Goal: Task Accomplishment & Management: Use online tool/utility

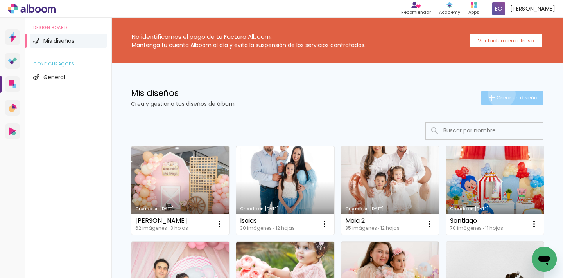
click at [497, 95] on span "Crear un diseño" at bounding box center [517, 97] width 41 height 5
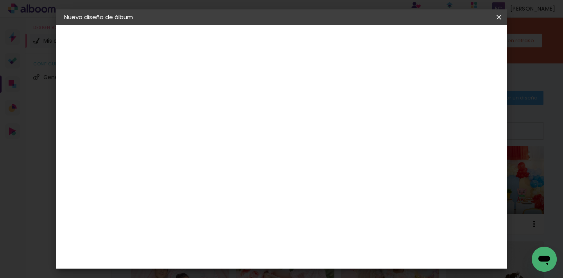
click at [192, 106] on input at bounding box center [192, 105] width 0 height 12
type input "[PERSON_NAME]"
type paper-input "[PERSON_NAME]"
click at [226, 51] on header "Información Da un título a tu álbum. Avanzar" at bounding box center [192, 48] width 68 height 47
click at [269, 45] on paper-button "Avanzar" at bounding box center [251, 41] width 38 height 13
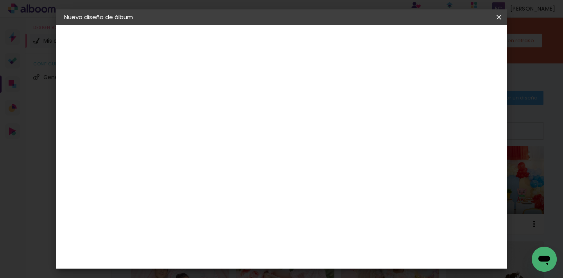
click at [303, 128] on paper-listbox "Tamaño libre Sugerir una encuadernadora" at bounding box center [269, 136] width 67 height 73
click at [0, 0] on slot "Tamaño libre" at bounding box center [0, 0] width 0 height 0
click at [0, 0] on slot "Avanzar" at bounding box center [0, 0] width 0 height 0
drag, startPoint x: 164, startPoint y: 207, endPoint x: 226, endPoint y: 216, distance: 62.8
click at [186, 209] on div "30" at bounding box center [172, 208] width 30 height 12
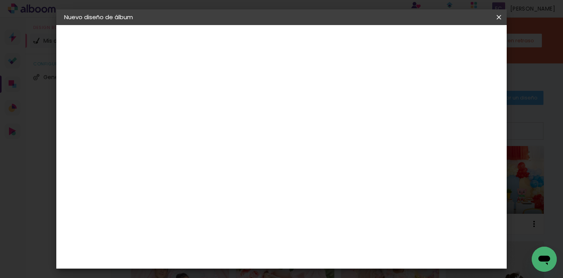
type input "20"
type paper-input "20"
drag, startPoint x: 328, startPoint y: 256, endPoint x: 340, endPoint y: 257, distance: 12.3
click at [340, 257] on div "60" at bounding box center [330, 256] width 30 height 12
type input "6"
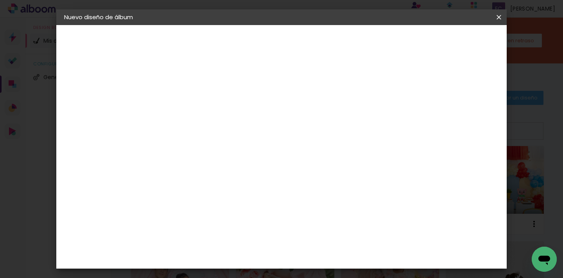
scroll to position [118, 0]
type input "40"
type paper-input "40"
type input "4"
type paper-input "4"
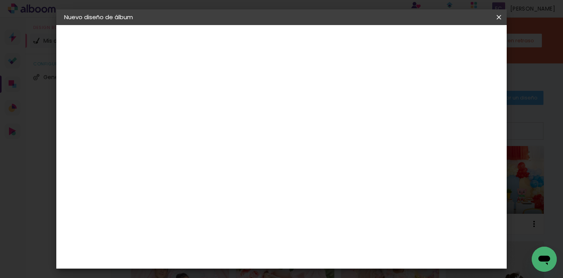
click at [461, 120] on input "4" at bounding box center [459, 118] width 14 height 12
type input "3"
type paper-input "3"
click at [461, 120] on input "3" at bounding box center [459, 118] width 14 height 12
type input "2"
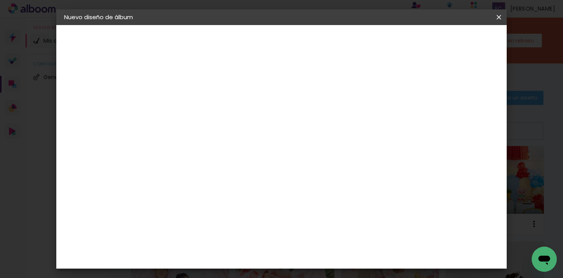
type paper-input "2"
click at [463, 121] on input "2" at bounding box center [460, 118] width 14 height 12
type input "1"
type paper-input "1"
click at [464, 121] on input "1" at bounding box center [462, 118] width 14 height 12
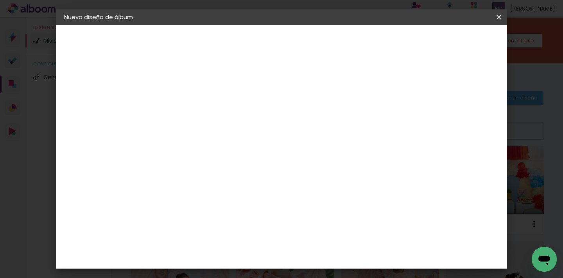
type input "0"
click at [465, 121] on input "0" at bounding box center [463, 118] width 14 height 12
click at [450, 41] on span "Empezar diseño" at bounding box center [428, 41] width 43 height 5
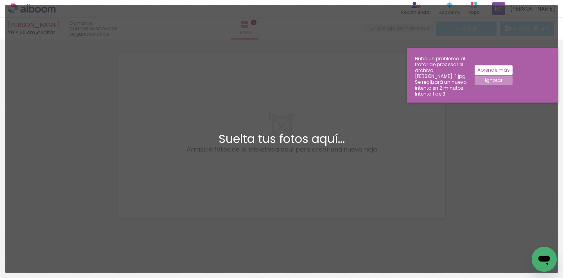
scroll to position [10, 0]
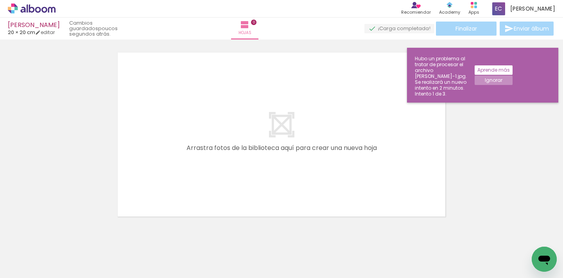
click at [0, 0] on slot "Ignorar" at bounding box center [0, 0] width 0 height 0
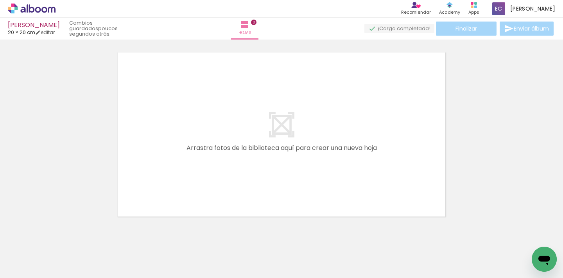
scroll to position [0, 818]
drag, startPoint x: 189, startPoint y: 255, endPoint x: 203, endPoint y: 142, distance: 113.9
click at [203, 142] on quentale-workspace at bounding box center [281, 139] width 563 height 278
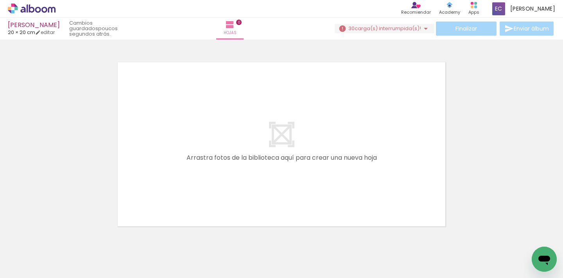
click at [405, 28] on span "carga(s) interrumpida(s)!" at bounding box center [388, 28] width 67 height 7
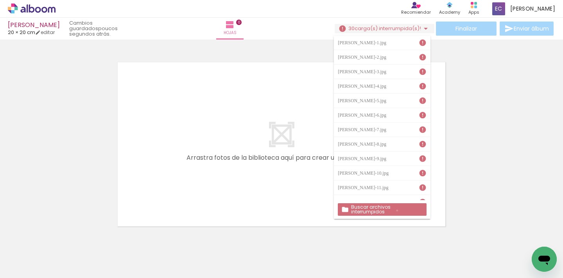
click at [0, 0] on slot "Buscar archivos interrumpidos" at bounding box center [0, 0] width 0 height 0
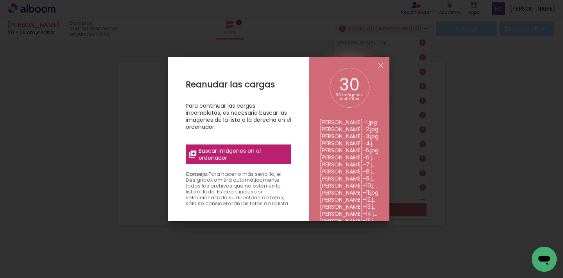
click at [252, 151] on span "Buscar imágenes en el ordenador" at bounding box center [243, 154] width 88 height 14
click at [0, 0] on input "file" at bounding box center [0, 0] width 0 height 0
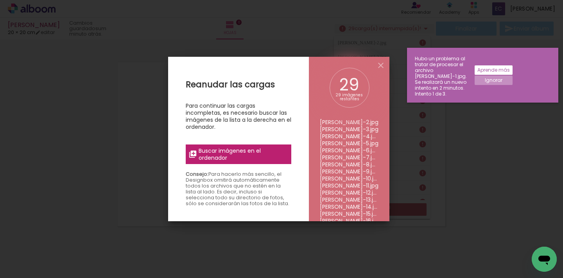
click at [237, 156] on span "Buscar imágenes en el ordenador" at bounding box center [243, 154] width 88 height 14
click at [0, 0] on input "file" at bounding box center [0, 0] width 0 height 0
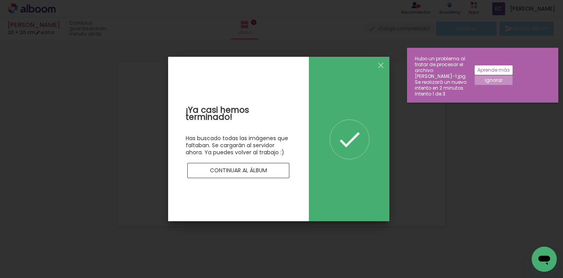
click at [263, 162] on div at bounding box center [239, 159] width 106 height 7
click at [262, 164] on paper-button "Continuar al álbum" at bounding box center [238, 171] width 103 height 16
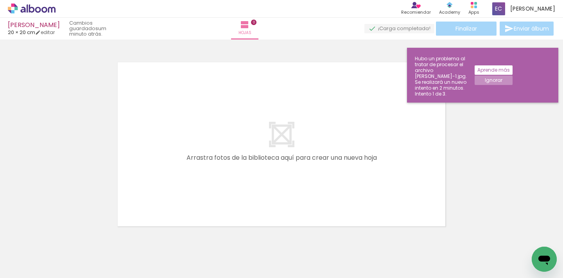
click at [513, 76] on paper-button "Ignorar" at bounding box center [494, 80] width 38 height 9
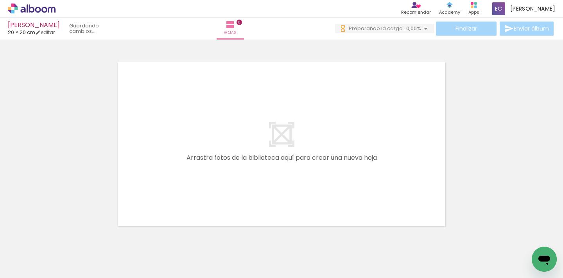
click at [77, 251] on div at bounding box center [70, 251] width 28 height 39
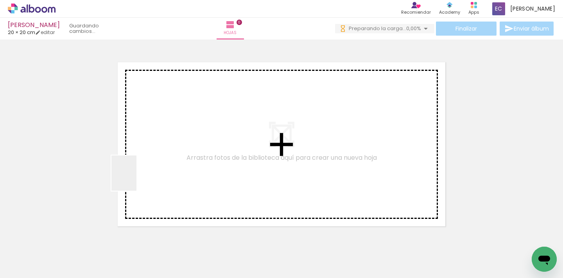
drag, startPoint x: 84, startPoint y: 254, endPoint x: 135, endPoint y: 179, distance: 91.0
click at [135, 179] on quentale-workspace at bounding box center [281, 139] width 563 height 278
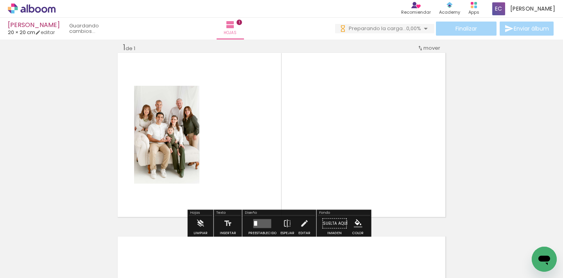
scroll to position [10, 0]
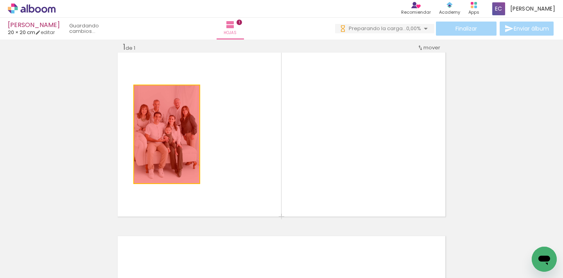
drag, startPoint x: 165, startPoint y: 151, endPoint x: 77, endPoint y: 163, distance: 88.9
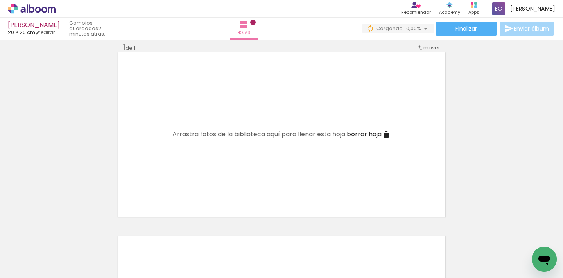
scroll to position [0, 266]
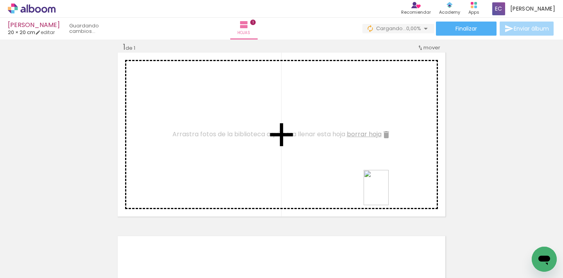
drag, startPoint x: 428, startPoint y: 261, endPoint x: 387, endPoint y: 193, distance: 79.9
click at [387, 193] on quentale-workspace at bounding box center [281, 139] width 563 height 278
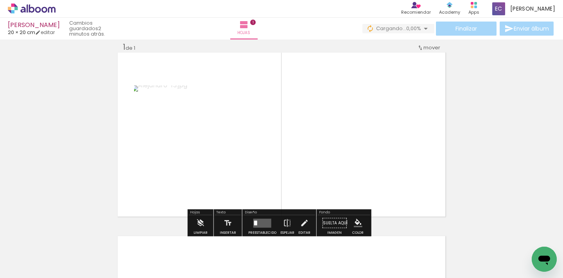
scroll to position [0, 53]
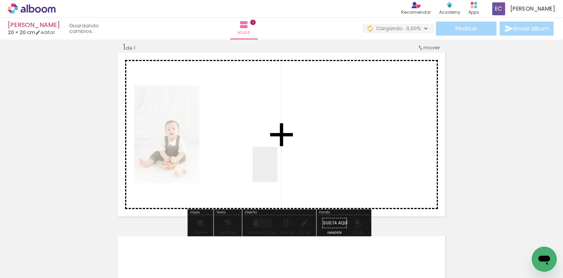
click at [276, 170] on quentale-workspace at bounding box center [281, 139] width 563 height 278
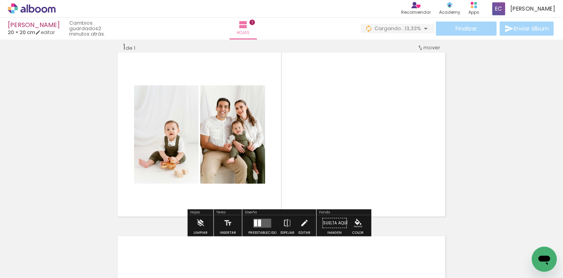
click at [255, 222] on div at bounding box center [255, 222] width 3 height 7
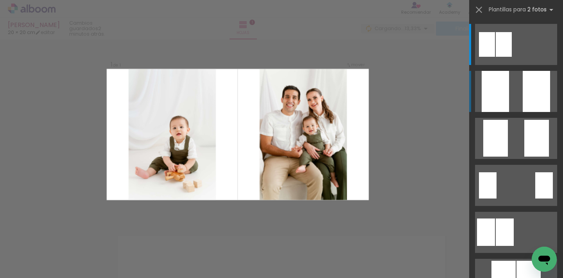
click at [536, 95] on div at bounding box center [536, 91] width 27 height 41
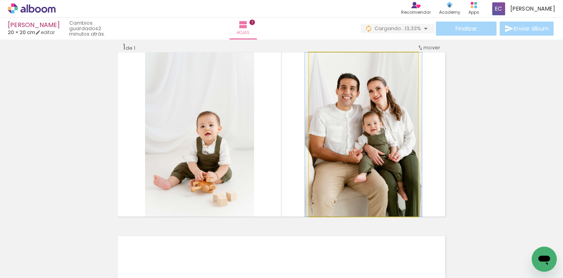
click at [378, 163] on quentale-photo at bounding box center [363, 134] width 109 height 164
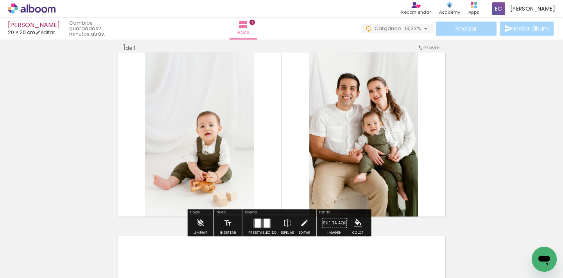
click at [512, 158] on div "Insertar hoja 1 de 1" at bounding box center [281, 215] width 563 height 367
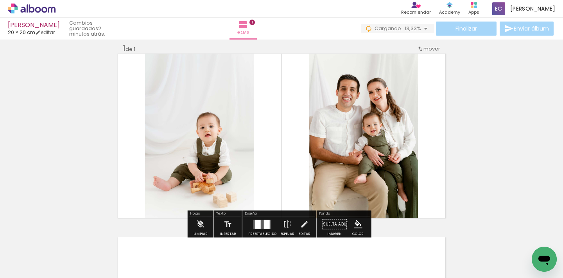
scroll to position [8, 0]
click at [264, 221] on div at bounding box center [267, 224] width 6 height 9
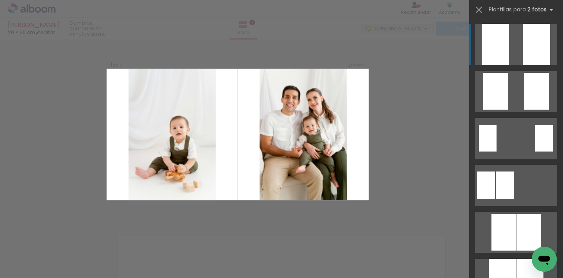
scroll to position [10, 0]
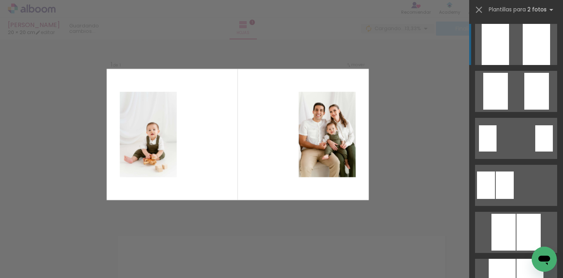
click at [411, 180] on div "Confirmar Cancelar" at bounding box center [281, 223] width 563 height 386
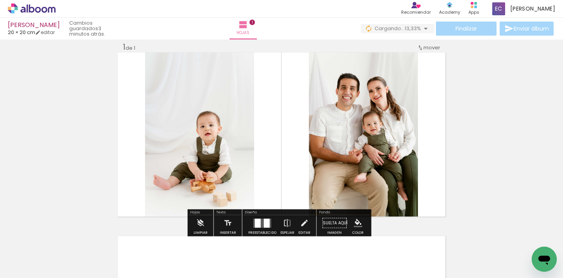
click at [259, 221] on div at bounding box center [258, 222] width 6 height 9
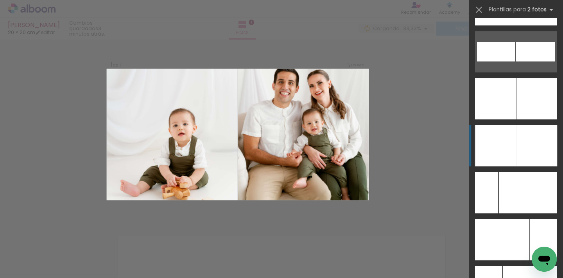
scroll to position [3514, 0]
click at [516, 146] on div at bounding box center [536, 145] width 41 height 41
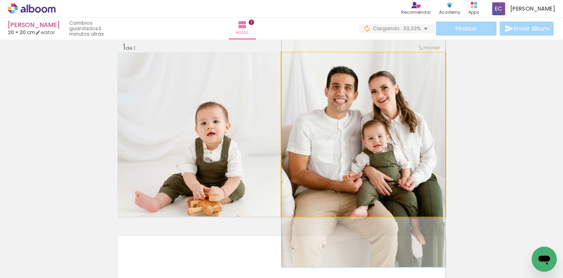
drag, startPoint x: 407, startPoint y: 131, endPoint x: 409, endPoint y: 149, distance: 18.5
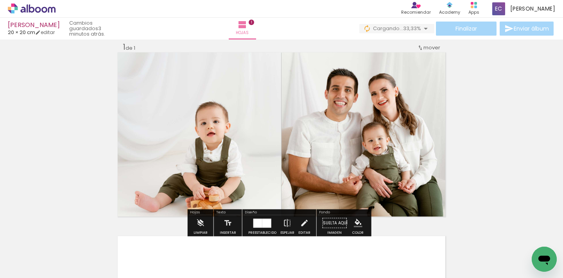
click at [491, 139] on div "Insertar hoja 1 de 1" at bounding box center [281, 215] width 563 height 367
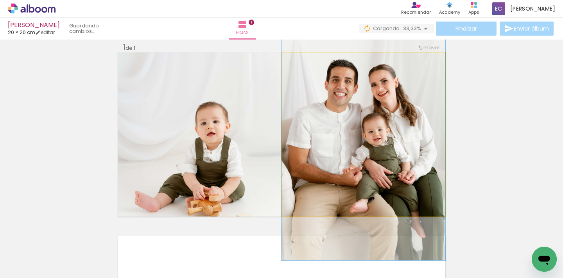
drag, startPoint x: 387, startPoint y: 142, endPoint x: 387, endPoint y: 133, distance: 9.0
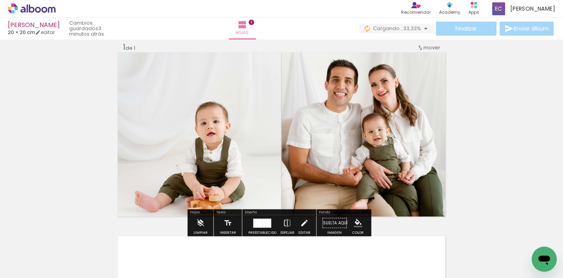
click at [516, 148] on div "Insertar hoja 1 de 1" at bounding box center [281, 215] width 563 height 367
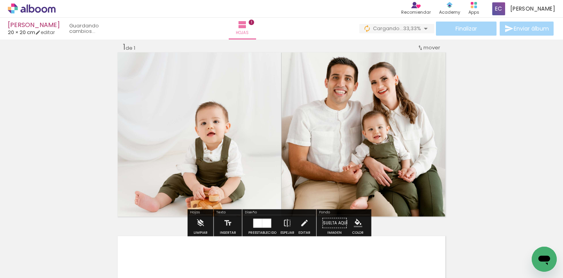
click at [523, 162] on div "Insertar hoja 1 de 1" at bounding box center [281, 215] width 563 height 367
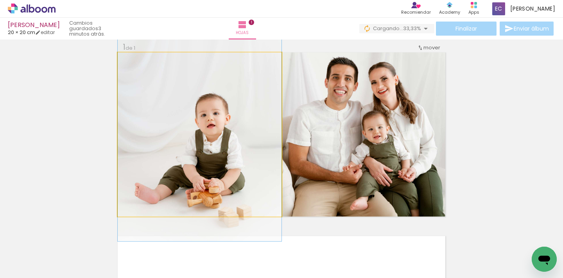
drag, startPoint x: 223, startPoint y: 168, endPoint x: 231, endPoint y: 160, distance: 11.6
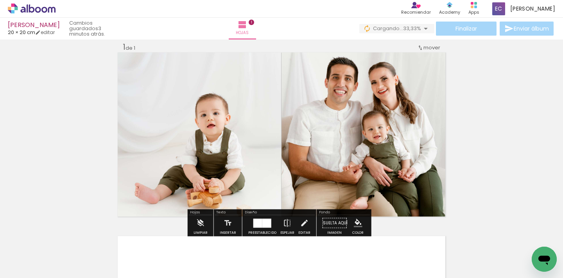
click at [509, 164] on div "Insertar hoja 1 de 1" at bounding box center [281, 215] width 563 height 367
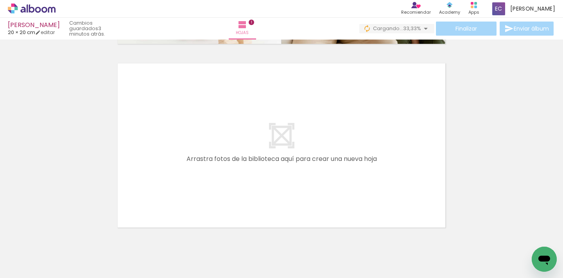
scroll to position [183, 0]
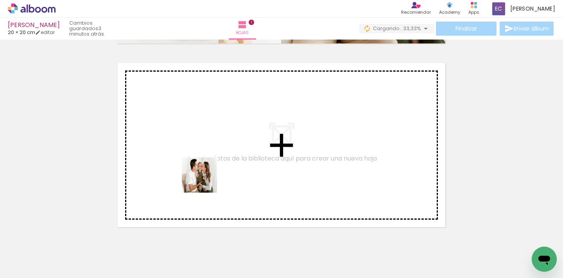
drag, startPoint x: 209, startPoint y: 257, endPoint x: 204, endPoint y: 175, distance: 82.4
click at [204, 175] on quentale-workspace at bounding box center [281, 139] width 563 height 278
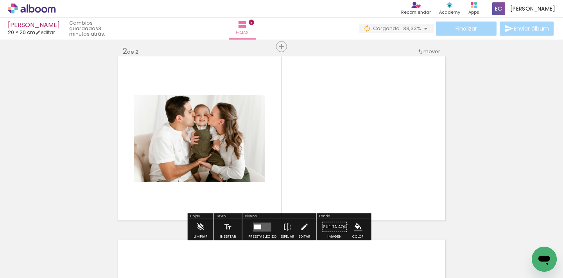
scroll to position [193, 0]
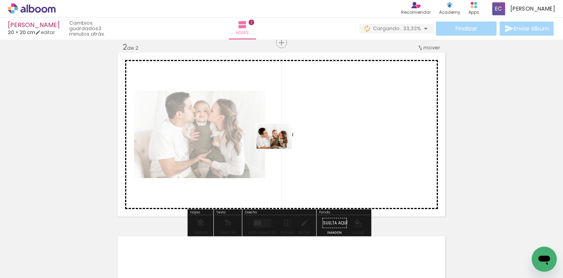
drag, startPoint x: 251, startPoint y: 257, endPoint x: 280, endPoint y: 147, distance: 114.2
click at [280, 147] on quentale-workspace at bounding box center [281, 139] width 563 height 278
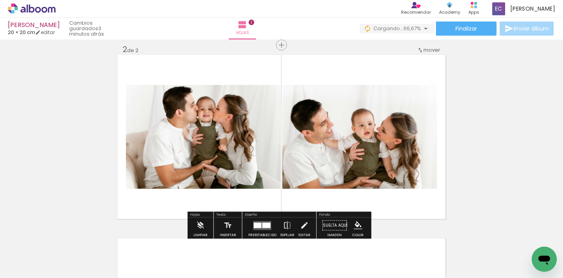
scroll to position [191, 0]
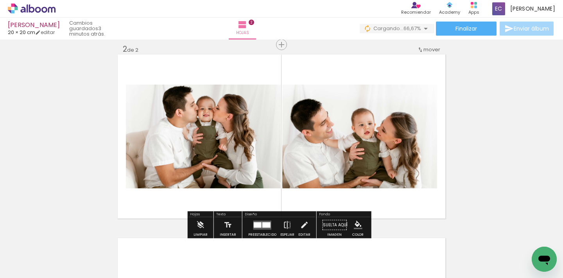
click at [254, 226] on div at bounding box center [258, 224] width 8 height 5
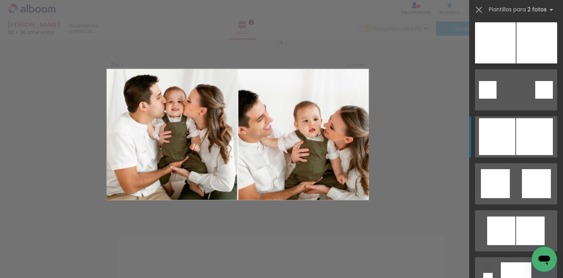
scroll to position [1366, 0]
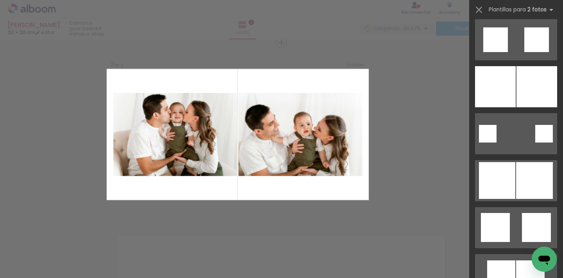
click at [414, 170] on div "Confirmar Cancelar" at bounding box center [281, 130] width 563 height 569
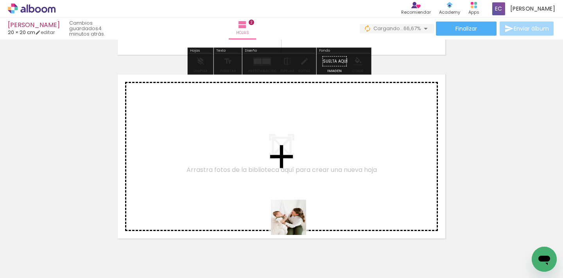
drag, startPoint x: 294, startPoint y: 262, endPoint x: 311, endPoint y: 231, distance: 35.2
click at [292, 169] on quentale-workspace at bounding box center [281, 139] width 563 height 278
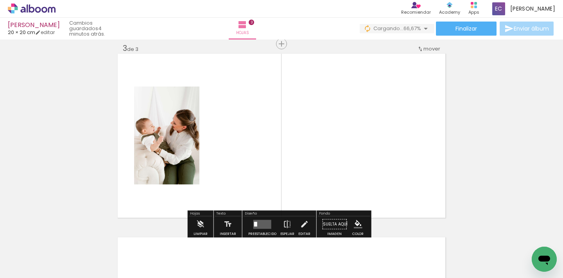
scroll to position [377, 0]
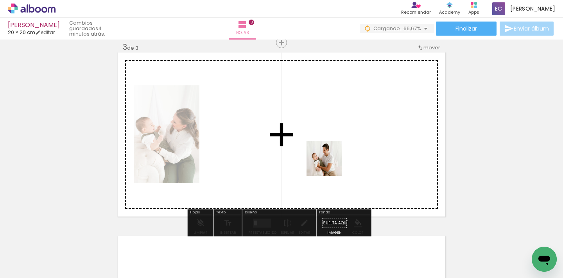
drag, startPoint x: 328, startPoint y: 250, endPoint x: 382, endPoint y: 232, distance: 57.2
click at [329, 151] on quentale-workspace at bounding box center [281, 139] width 563 height 278
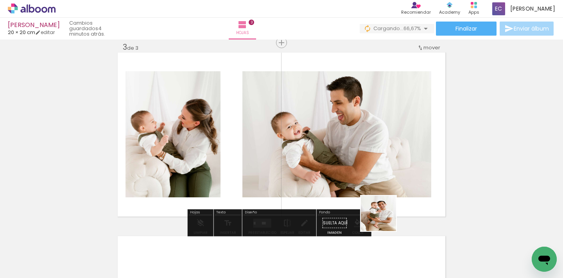
drag, startPoint x: 382, startPoint y: 257, endPoint x: 389, endPoint y: 162, distance: 95.7
click at [384, 155] on quentale-workspace at bounding box center [281, 139] width 563 height 278
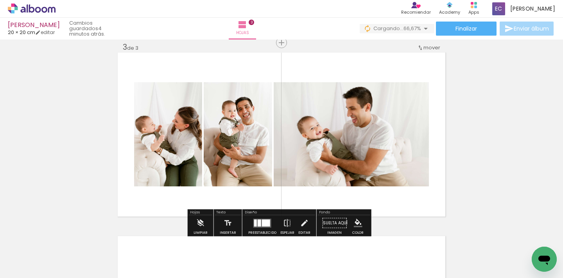
click at [262, 222] on div at bounding box center [266, 222] width 8 height 7
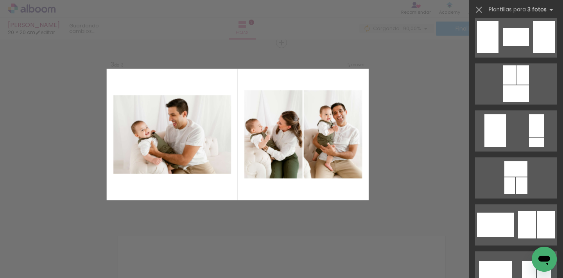
scroll to position [1326, 0]
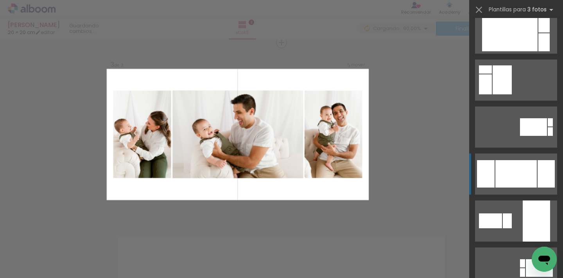
click at [518, 180] on div at bounding box center [516, 173] width 41 height 27
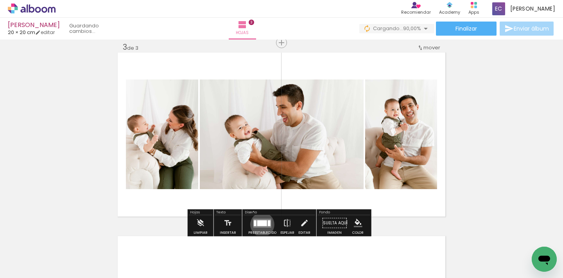
click at [261, 224] on div at bounding box center [262, 223] width 10 height 6
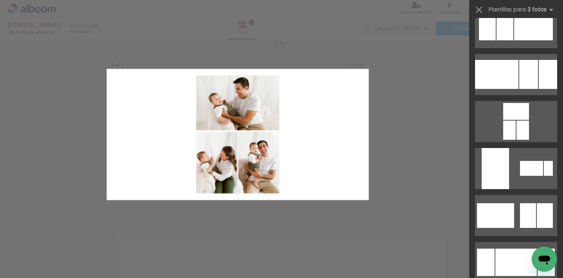
scroll to position [0, 0]
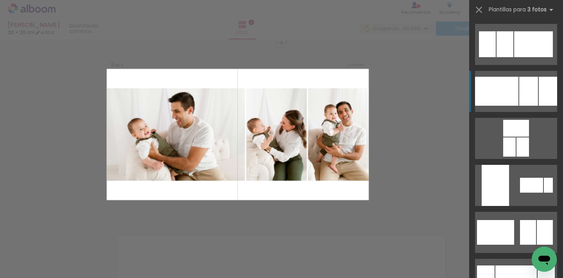
click at [512, 81] on div at bounding box center [496, 91] width 43 height 29
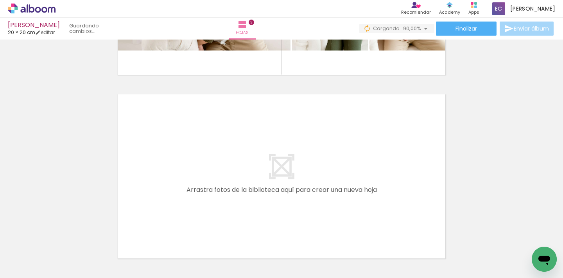
scroll to position [0, 291]
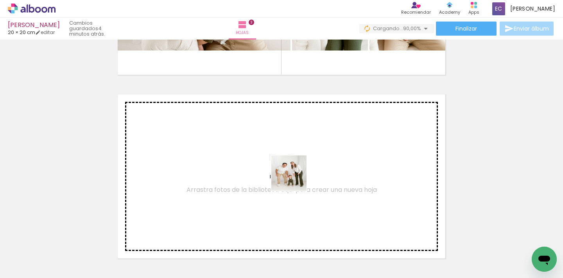
drag, startPoint x: 319, startPoint y: 260, endPoint x: 292, endPoint y: 176, distance: 87.6
click at [292, 176] on quentale-workspace at bounding box center [281, 139] width 563 height 278
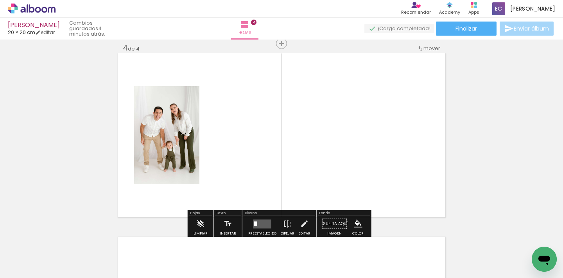
scroll to position [560, 0]
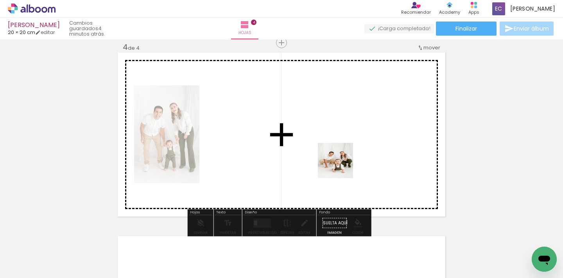
drag, startPoint x: 361, startPoint y: 254, endPoint x: 335, endPoint y: 152, distance: 105.9
click at [335, 150] on quentale-workspace at bounding box center [281, 139] width 563 height 278
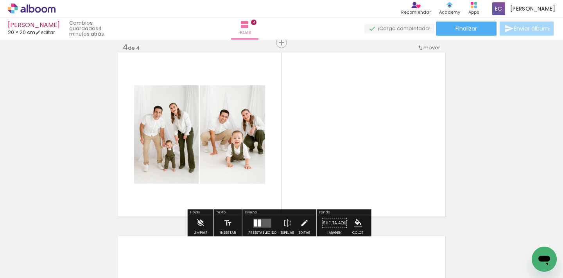
click at [254, 222] on div at bounding box center [255, 222] width 3 height 7
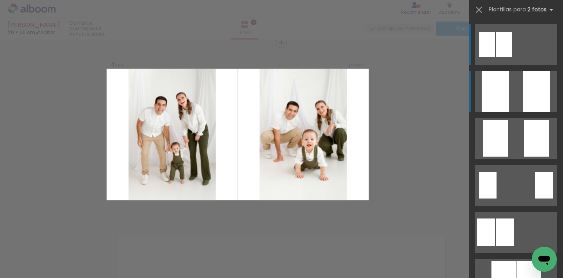
click at [506, 84] on div at bounding box center [495, 91] width 27 height 41
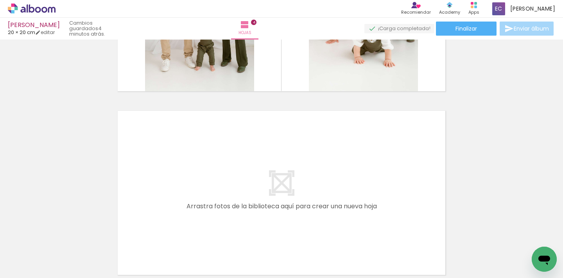
scroll to position [711, 0]
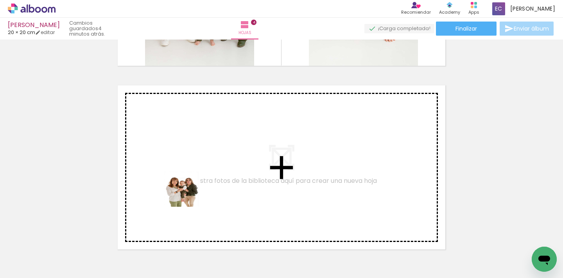
drag, startPoint x: 186, startPoint y: 255, endPoint x: 187, endPoint y: 180, distance: 74.7
click at [187, 180] on quentale-workspace at bounding box center [281, 139] width 563 height 278
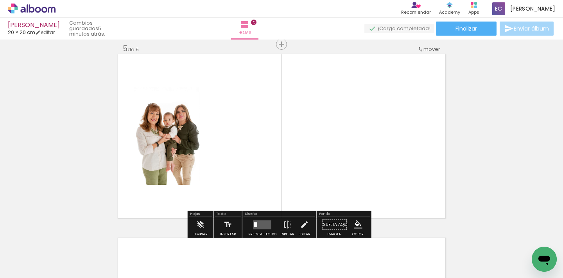
scroll to position [744, 0]
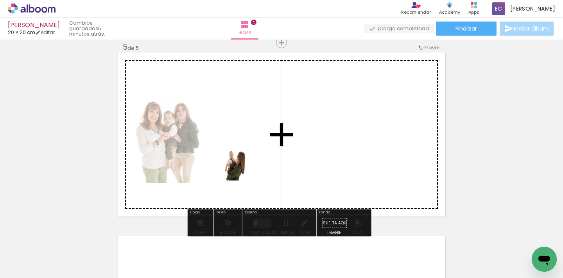
drag, startPoint x: 236, startPoint y: 255, endPoint x: 257, endPoint y: 214, distance: 45.7
click at [240, 168] on quentale-workspace at bounding box center [281, 139] width 563 height 278
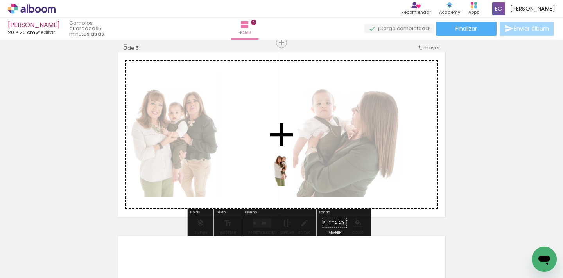
drag, startPoint x: 272, startPoint y: 259, endPoint x: 291, endPoint y: 174, distance: 86.7
click at [291, 174] on quentale-workspace at bounding box center [281, 139] width 563 height 278
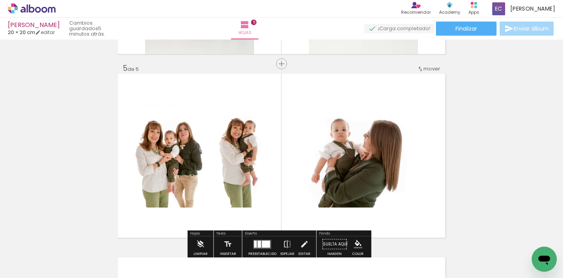
scroll to position [722, 0]
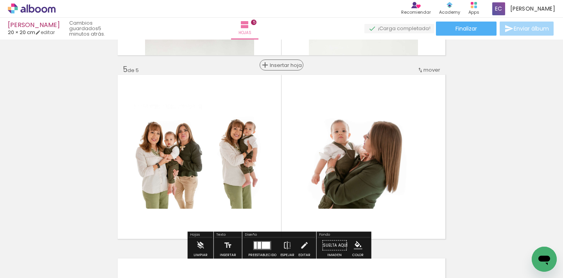
click at [279, 66] on span "Insertar hoja" at bounding box center [285, 65] width 31 height 5
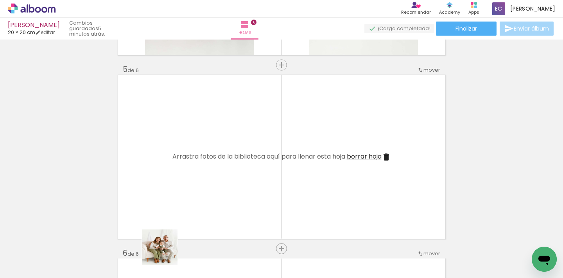
drag, startPoint x: 166, startPoint y: 253, endPoint x: 154, endPoint y: 232, distance: 24.0
click at [170, 174] on quentale-workspace at bounding box center [281, 139] width 563 height 278
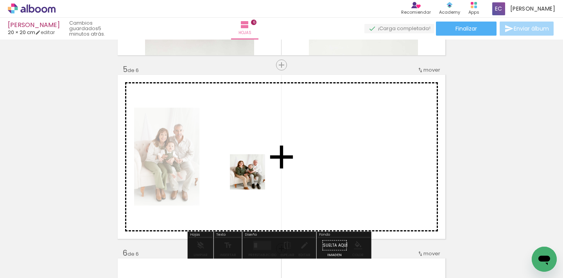
drag, startPoint x: 133, startPoint y: 250, endPoint x: 137, endPoint y: 239, distance: 11.9
click at [254, 178] on quentale-workspace at bounding box center [281, 139] width 563 height 278
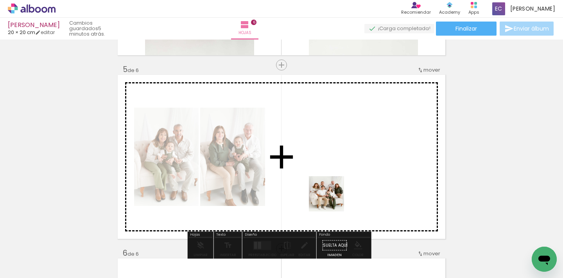
drag, startPoint x: 85, startPoint y: 253, endPoint x: 333, endPoint y: 199, distance: 253.8
click at [333, 199] on quentale-workspace at bounding box center [281, 139] width 563 height 278
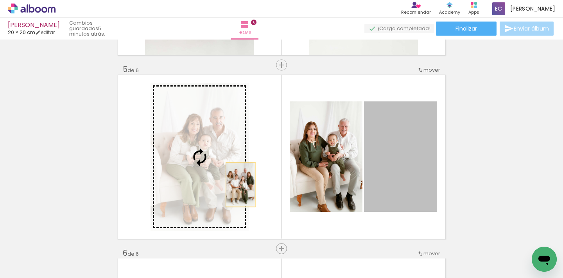
drag, startPoint x: 317, startPoint y: 185, endPoint x: 226, endPoint y: 185, distance: 90.4
click at [0, 0] on slot at bounding box center [0, 0] width 0 height 0
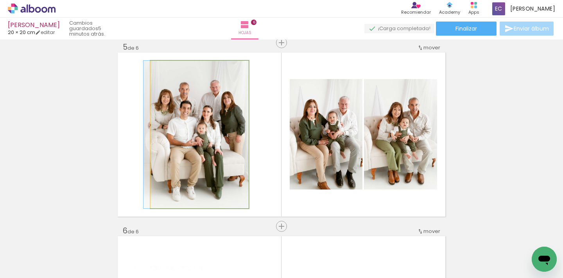
drag, startPoint x: 219, startPoint y: 159, endPoint x: 214, endPoint y: 160, distance: 5.5
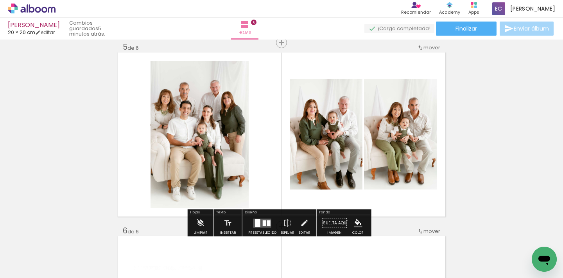
click at [184, 150] on quentale-photo at bounding box center [200, 135] width 98 height 148
click at [254, 221] on quentale-layouter at bounding box center [263, 222] width 18 height 9
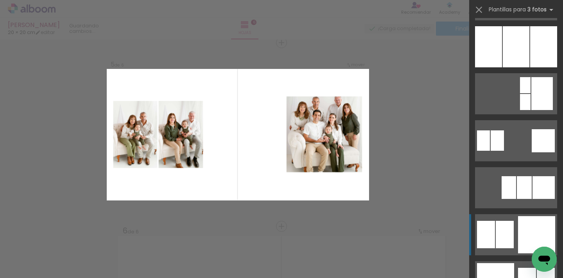
scroll to position [714, 0]
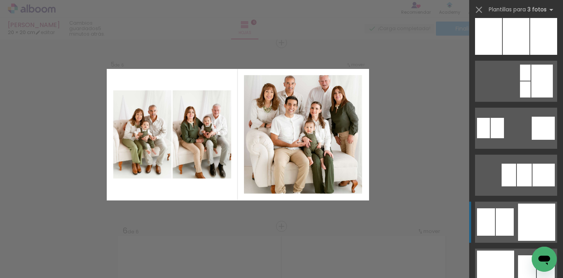
click at [520, 217] on div at bounding box center [536, 221] width 37 height 37
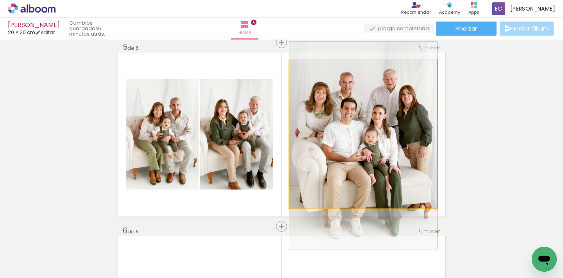
drag, startPoint x: 365, startPoint y: 121, endPoint x: 360, endPoint y: 132, distance: 12.3
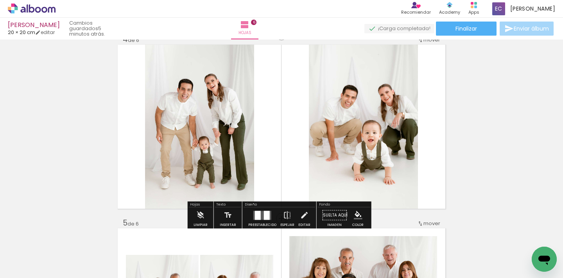
scroll to position [558, 0]
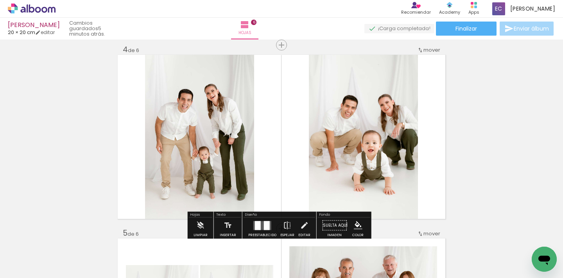
click at [255, 223] on div at bounding box center [258, 225] width 6 height 9
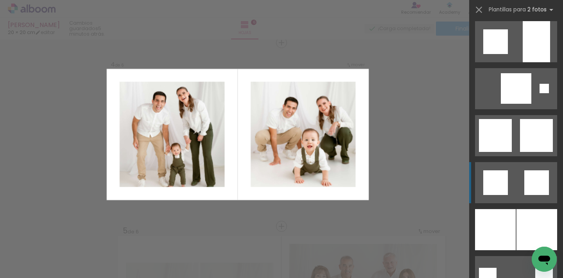
scroll to position [756, 0]
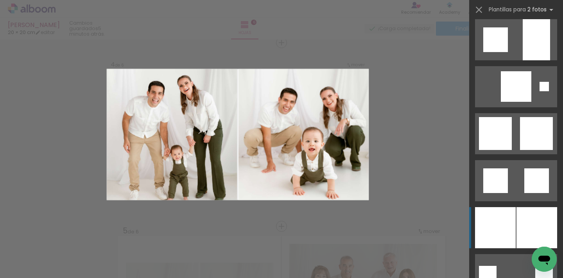
click at [503, 229] on div at bounding box center [495, 227] width 41 height 41
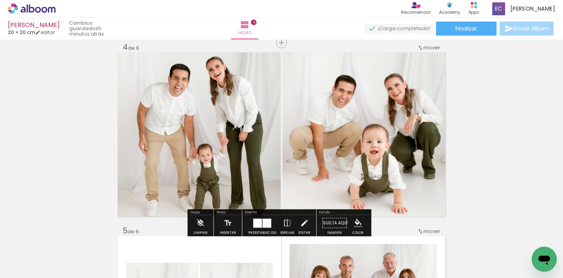
click at [489, 137] on div "Insertar hoja 1 de 6 Insertar hoja 2 de 6 Insertar hoja 3 de 6 Insertar hoja 4 …" at bounding box center [281, 124] width 563 height 1285
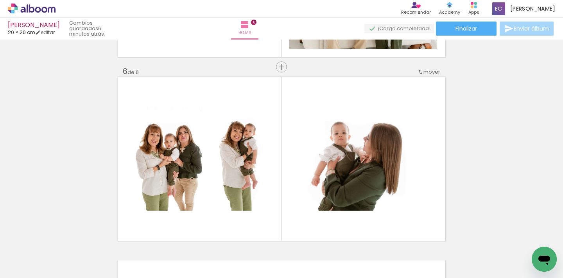
scroll to position [905, 0]
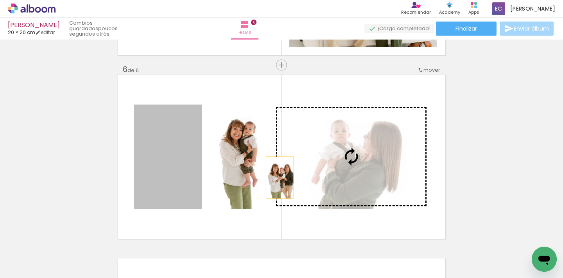
drag, startPoint x: 172, startPoint y: 165, endPoint x: 328, endPoint y: 178, distance: 157.0
click at [0, 0] on slot at bounding box center [0, 0] width 0 height 0
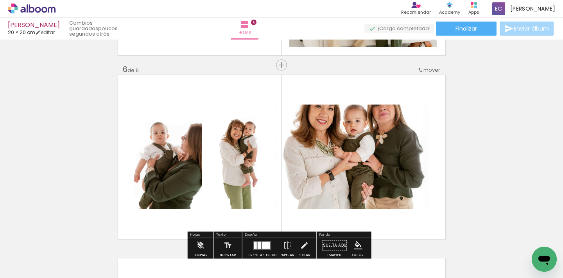
click at [360, 150] on quentale-photo at bounding box center [351, 156] width 155 height 104
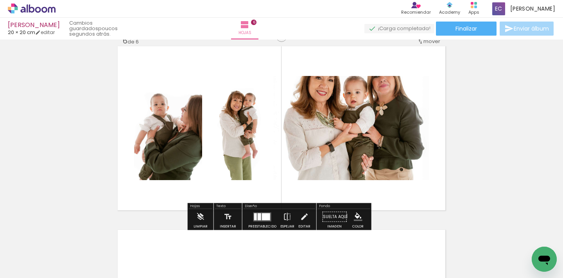
scroll to position [1009, 0]
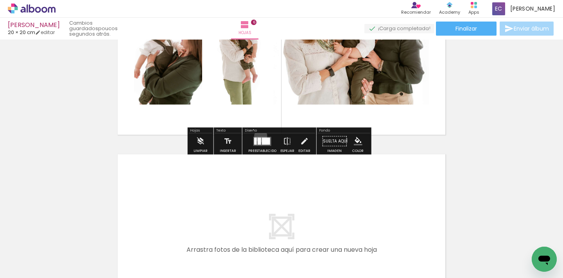
click at [259, 136] on div at bounding box center [262, 141] width 21 height 16
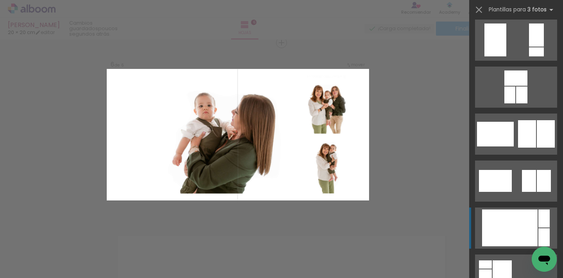
scroll to position [1207, 0]
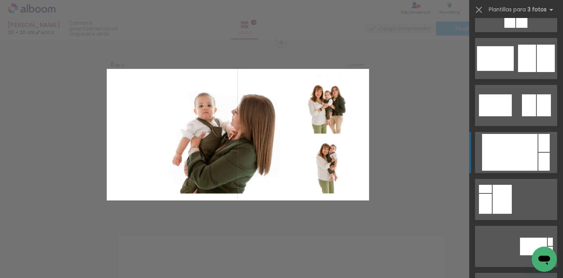
click at [486, 144] on div at bounding box center [510, 152] width 56 height 37
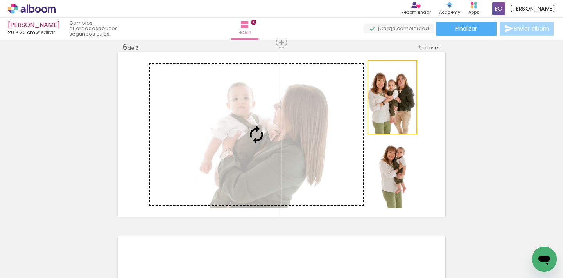
drag, startPoint x: 394, startPoint y: 114, endPoint x: 280, endPoint y: 149, distance: 119.7
click at [0, 0] on slot at bounding box center [0, 0] width 0 height 0
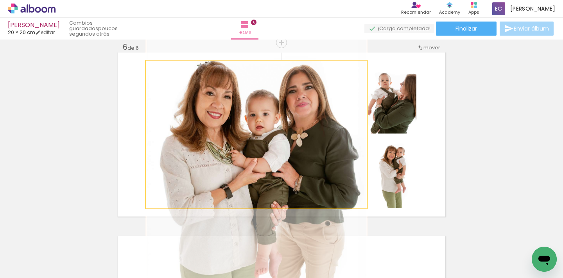
drag, startPoint x: 259, startPoint y: 139, endPoint x: 252, endPoint y: 169, distance: 30.9
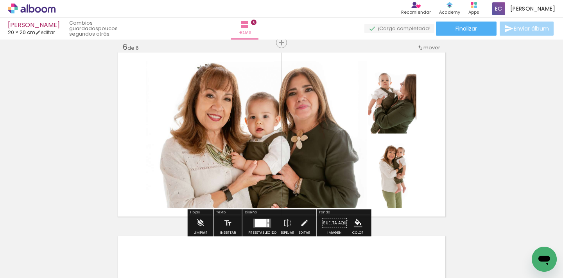
click at [272, 151] on quentale-photo at bounding box center [256, 135] width 221 height 148
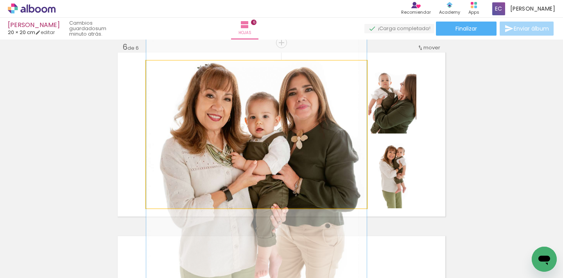
click at [272, 151] on quentale-photo at bounding box center [256, 135] width 221 height 148
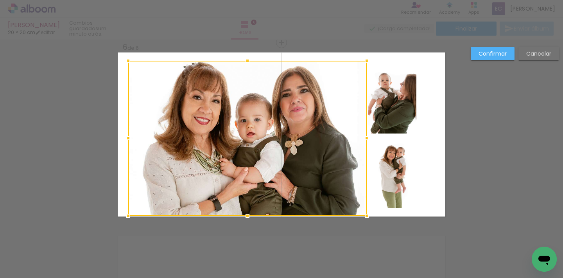
drag, startPoint x: 143, startPoint y: 207, endPoint x: 93, endPoint y: 224, distance: 53.0
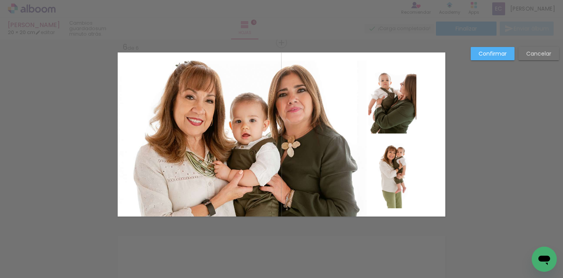
click at [286, 110] on quentale-photo at bounding box center [242, 139] width 249 height 156
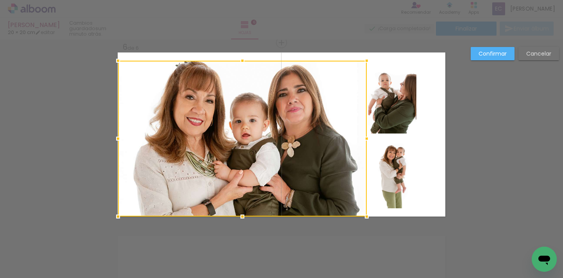
drag, startPoint x: 240, startPoint y: 60, endPoint x: 240, endPoint y: 31, distance: 29.0
click at [241, 0] on div "Alejandro 20 × 20 cm editar um minuto atrás. Hojas 6 Finalizar Enviar álbum Ins…" at bounding box center [281, 0] width 563 height 0
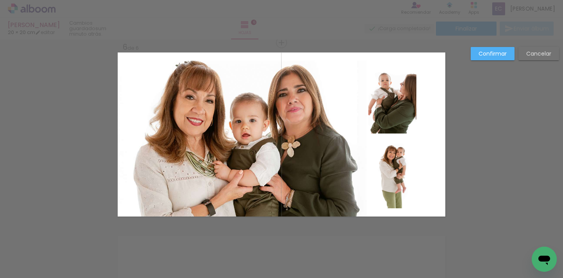
click at [234, 92] on quentale-photo at bounding box center [242, 139] width 249 height 156
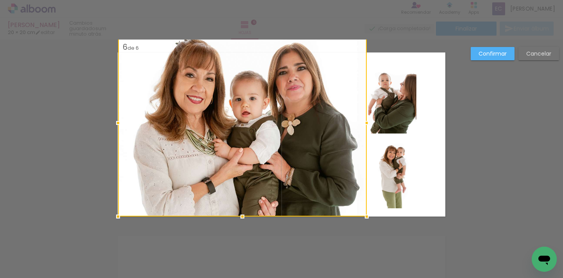
drag, startPoint x: 238, startPoint y: 62, endPoint x: 238, endPoint y: 45, distance: 16.4
click at [238, 45] on div at bounding box center [242, 122] width 249 height 187
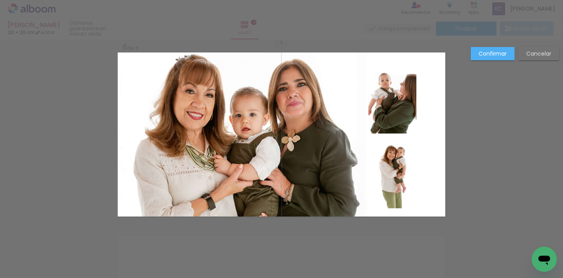
click at [348, 97] on quentale-photo at bounding box center [242, 134] width 249 height 164
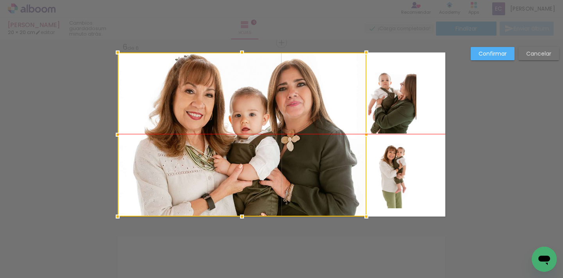
click at [279, 113] on div at bounding box center [242, 134] width 249 height 164
click at [324, 114] on div at bounding box center [242, 134] width 249 height 164
click at [291, 137] on div at bounding box center [242, 134] width 249 height 164
click at [407, 96] on quentale-photo at bounding box center [393, 97] width 48 height 73
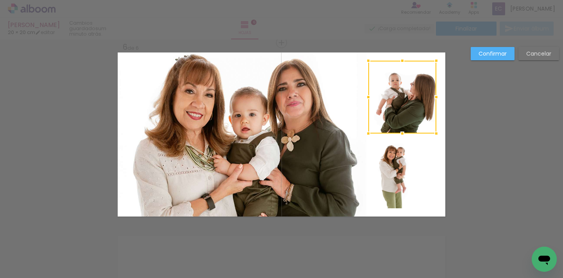
drag, startPoint x: 412, startPoint y: 96, endPoint x: 434, endPoint y: 97, distance: 21.6
click at [434, 97] on div at bounding box center [437, 97] width 16 height 16
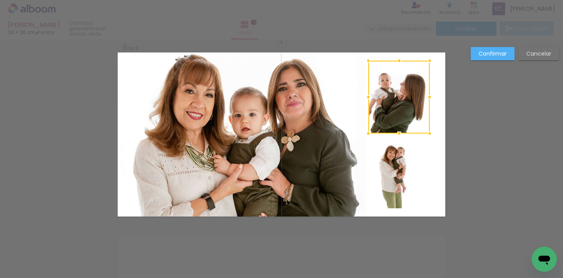
drag, startPoint x: 433, startPoint y: 97, endPoint x: 428, endPoint y: 99, distance: 5.6
click at [428, 99] on div at bounding box center [430, 97] width 16 height 16
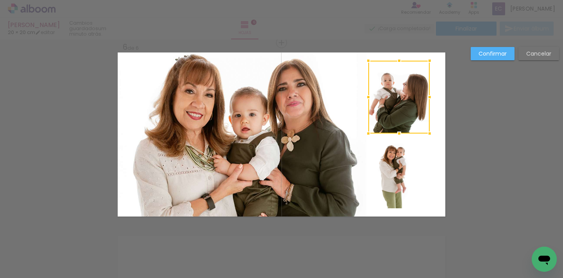
click at [399, 178] on quentale-photo at bounding box center [393, 171] width 48 height 73
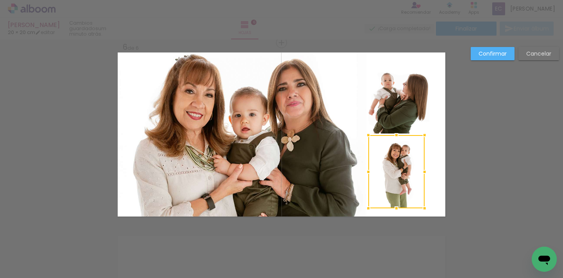
drag, startPoint x: 414, startPoint y: 171, endPoint x: 420, endPoint y: 171, distance: 6.3
click at [420, 171] on div at bounding box center [425, 172] width 16 height 16
click at [394, 165] on div at bounding box center [397, 171] width 56 height 73
click at [0, 0] on slot "Confirmar" at bounding box center [0, 0] width 0 height 0
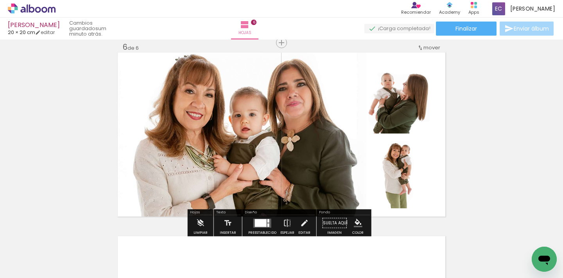
click at [403, 173] on quentale-photo at bounding box center [397, 171] width 56 height 73
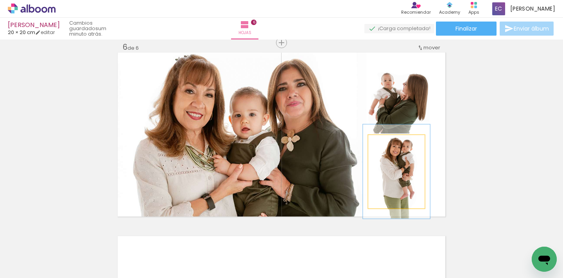
click at [391, 143] on div at bounding box center [391, 143] width 7 height 7
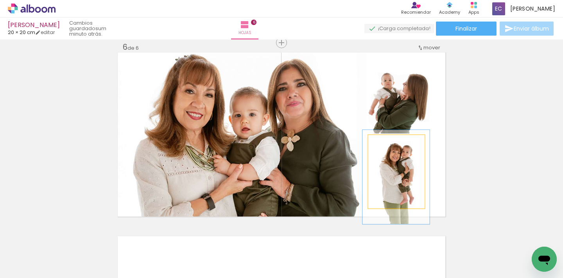
drag, startPoint x: 408, startPoint y: 169, endPoint x: 408, endPoint y: 174, distance: 4.3
type paper-slider "127"
click at [393, 142] on div at bounding box center [394, 143] width 7 height 7
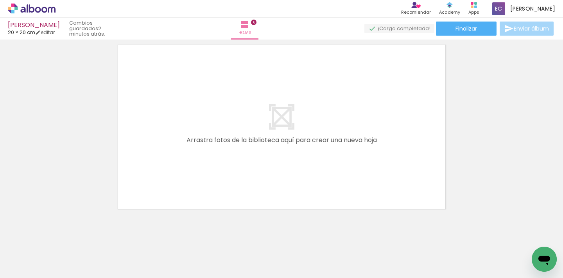
scroll to position [0, 540]
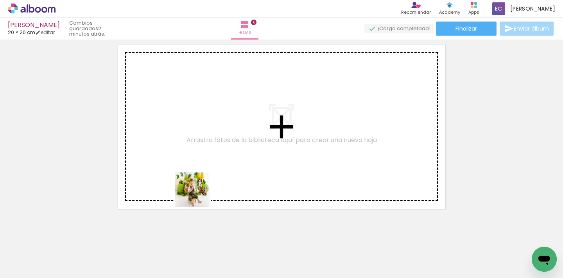
drag, startPoint x: 205, startPoint y: 259, endPoint x: 200, endPoint y: 176, distance: 83.2
click at [200, 176] on quentale-workspace at bounding box center [281, 139] width 563 height 278
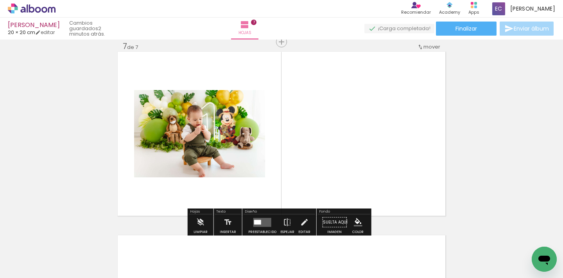
scroll to position [1111, 0]
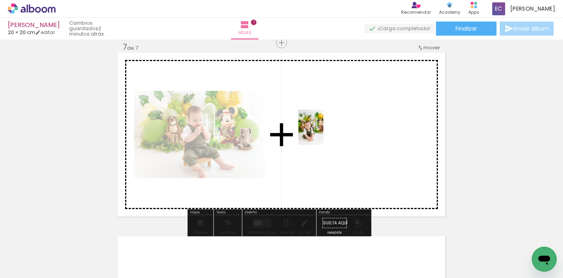
drag, startPoint x: 241, startPoint y: 258, endPoint x: 322, endPoint y: 133, distance: 149.3
click at [322, 133] on quentale-workspace at bounding box center [281, 139] width 563 height 278
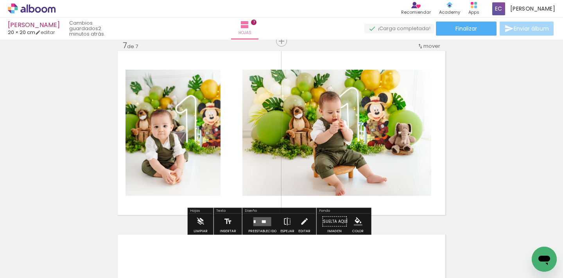
scroll to position [1112, 0]
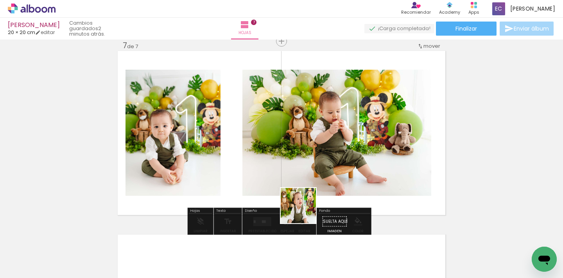
drag, startPoint x: 278, startPoint y: 257, endPoint x: 307, endPoint y: 196, distance: 67.7
click at [306, 196] on quentale-workspace at bounding box center [281, 139] width 563 height 278
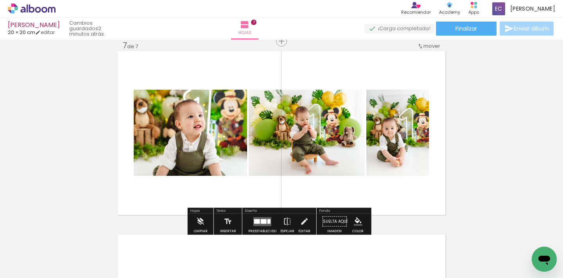
click at [259, 223] on quentale-layouter at bounding box center [263, 221] width 18 height 9
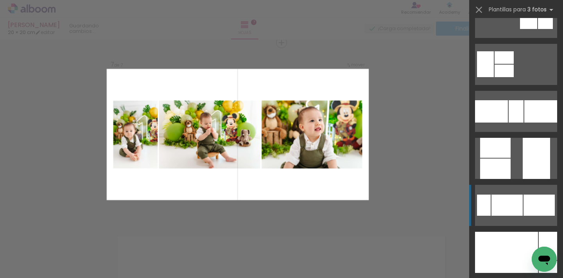
scroll to position [412, 0]
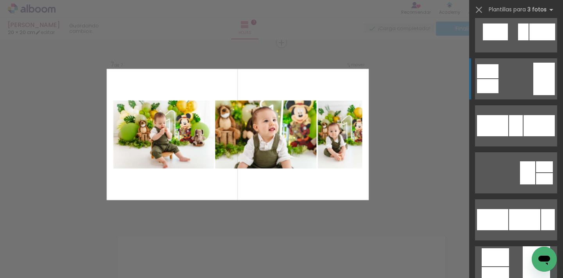
scroll to position [878, 0]
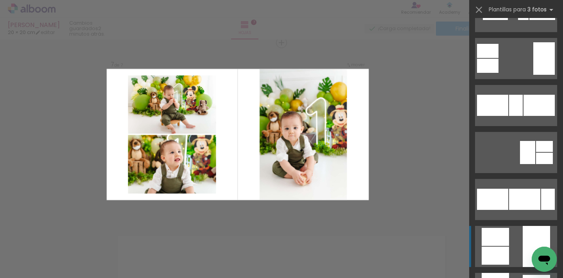
click at [503, 240] on div at bounding box center [495, 237] width 27 height 18
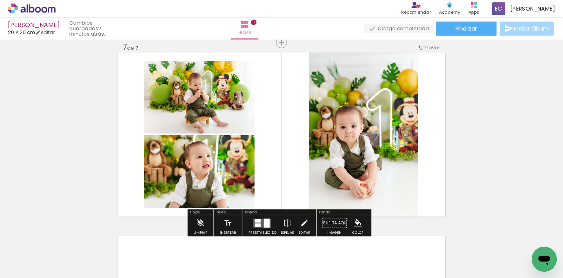
click at [265, 220] on div at bounding box center [267, 222] width 6 height 9
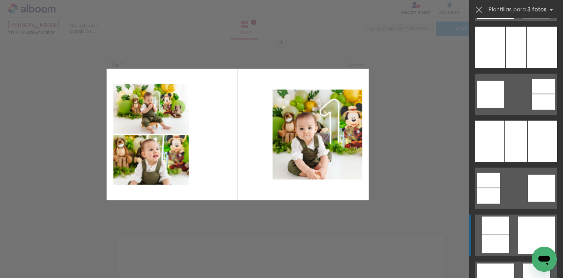
scroll to position [1554, 0]
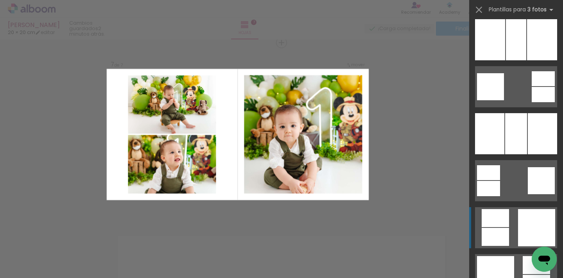
click at [509, 238] on quentale-layouter at bounding box center [516, 227] width 82 height 41
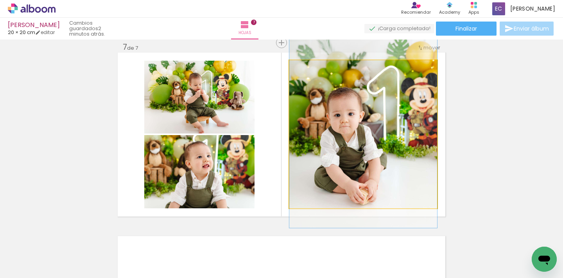
drag, startPoint x: 375, startPoint y: 143, endPoint x: 383, endPoint y: 133, distance: 12.8
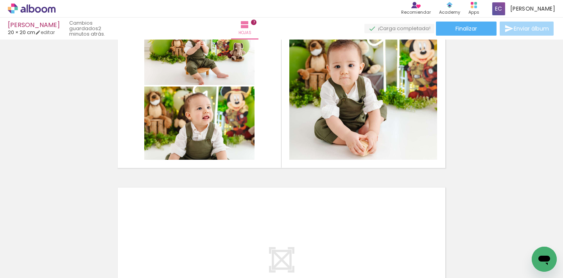
scroll to position [1282, 0]
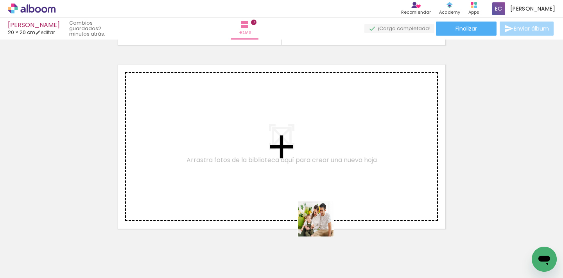
drag, startPoint x: 326, startPoint y: 257, endPoint x: 390, endPoint y: 243, distance: 65.9
click at [307, 190] on quentale-workspace at bounding box center [281, 139] width 563 height 278
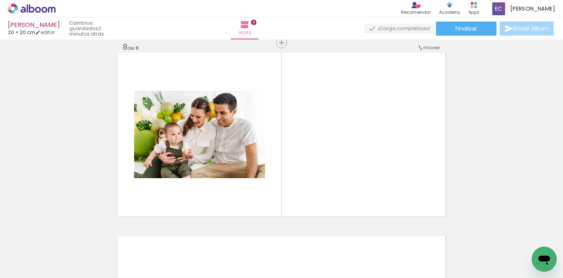
scroll to position [1294, 0]
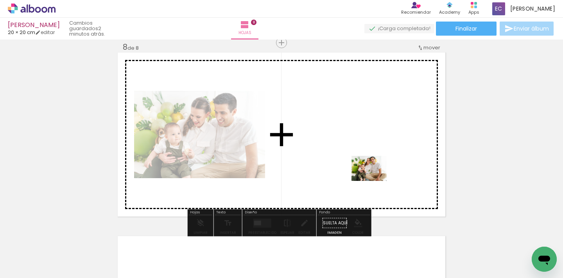
drag, startPoint x: 376, startPoint y: 222, endPoint x: 375, endPoint y: 178, distance: 43.8
click at [375, 178] on quentale-workspace at bounding box center [281, 139] width 563 height 278
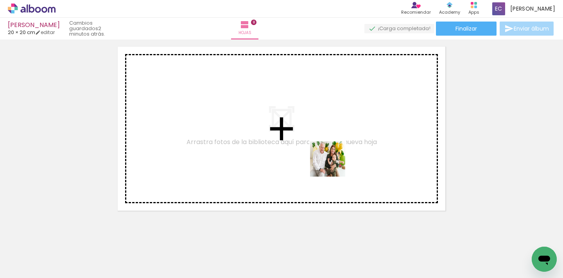
drag, startPoint x: 355, startPoint y: 187, endPoint x: 417, endPoint y: 227, distance: 73.4
click at [334, 164] on quentale-workspace at bounding box center [281, 139] width 563 height 278
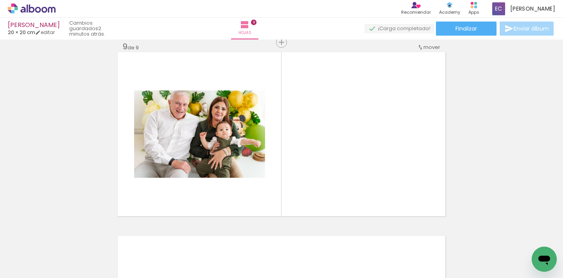
scroll to position [1478, 0]
drag, startPoint x: 455, startPoint y: 254, endPoint x: 333, endPoint y: 161, distance: 153.4
click at [333, 157] on quentale-workspace at bounding box center [281, 139] width 563 height 278
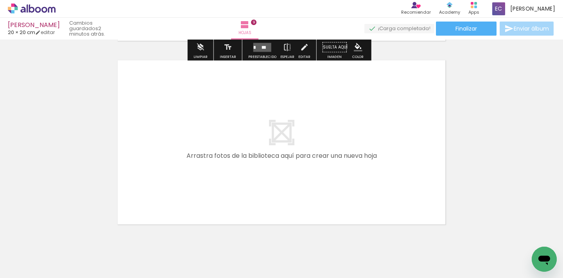
scroll to position [0, 764]
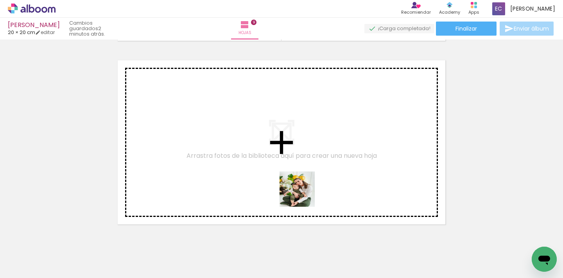
drag, startPoint x: 333, startPoint y: 253, endPoint x: 353, endPoint y: 229, distance: 32.2
click at [301, 193] on quentale-workspace at bounding box center [281, 139] width 563 height 278
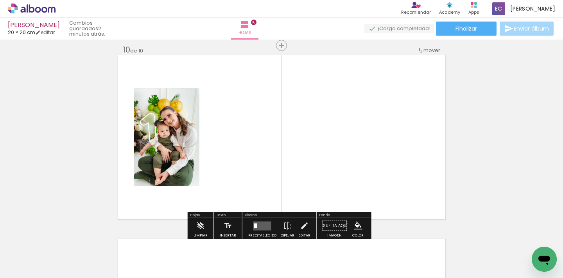
scroll to position [1661, 0]
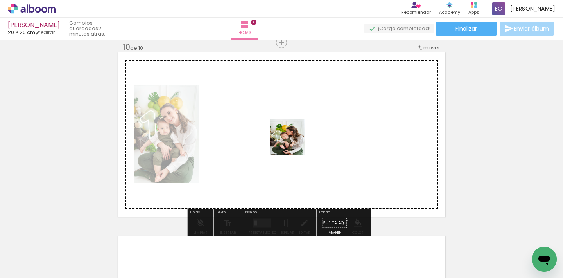
drag, startPoint x: 366, startPoint y: 261, endPoint x: 369, endPoint y: 207, distance: 53.7
click at [293, 142] on quentale-workspace at bounding box center [281, 139] width 563 height 278
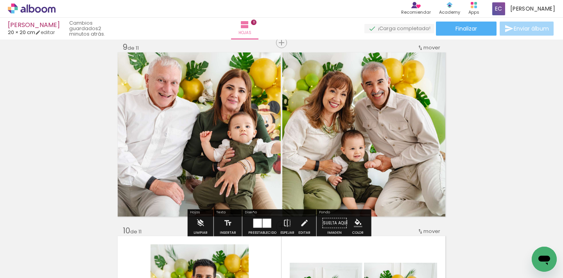
scroll to position [0, 818]
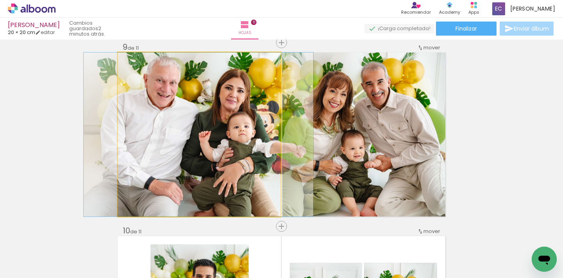
drag, startPoint x: 195, startPoint y: 137, endPoint x: 194, endPoint y: 141, distance: 4.1
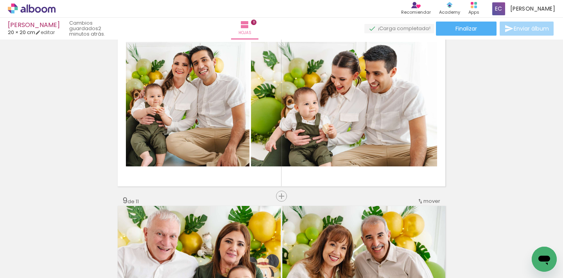
scroll to position [1313, 0]
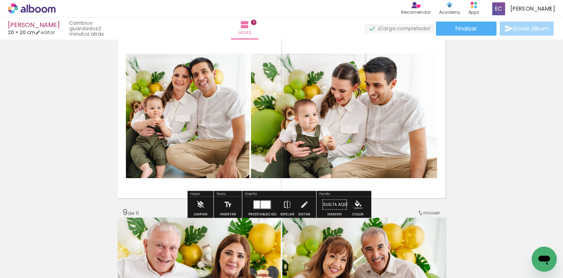
click at [241, 145] on quentale-photo at bounding box center [188, 116] width 124 height 124
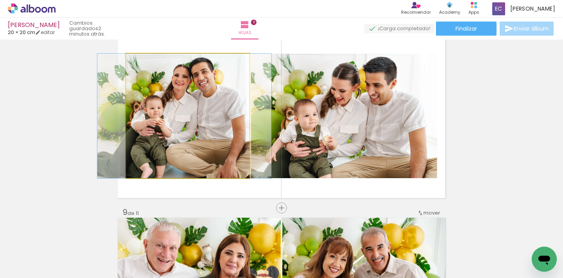
click at [205, 151] on quentale-photo at bounding box center [188, 116] width 124 height 124
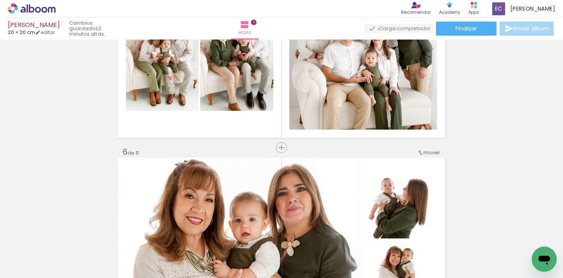
scroll to position [949, 0]
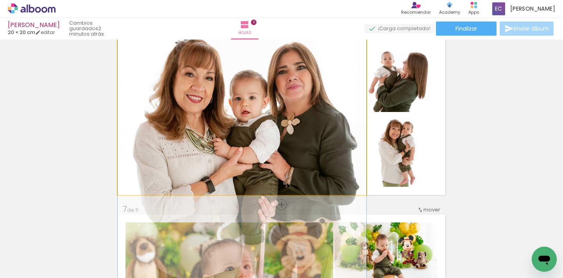
drag, startPoint x: 186, startPoint y: 107, endPoint x: 188, endPoint y: 112, distance: 4.9
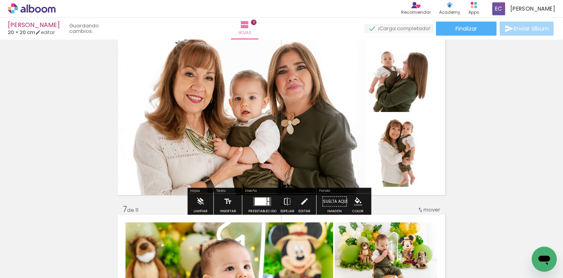
click at [506, 153] on div "Insertar hoja 1 de 11 Insertar hoja 2 de 11 Insertar hoja 3 de 11 Insertar hoja…" at bounding box center [281, 194] width 563 height 2202
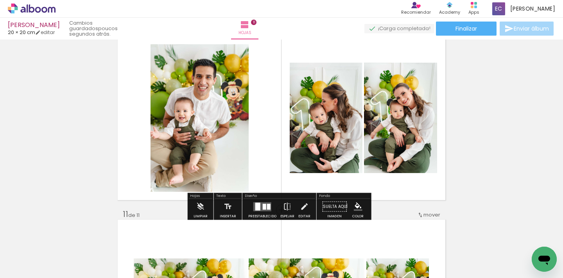
scroll to position [1680, 0]
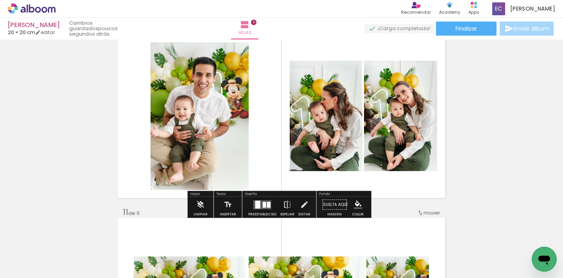
click at [258, 200] on div at bounding box center [258, 204] width 5 height 8
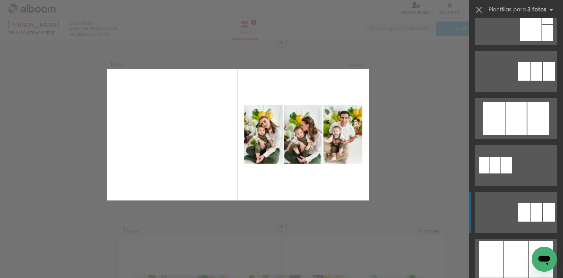
scroll to position [403, 0]
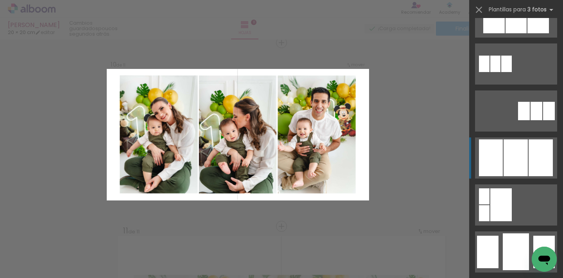
click at [509, 173] on div at bounding box center [516, 157] width 24 height 37
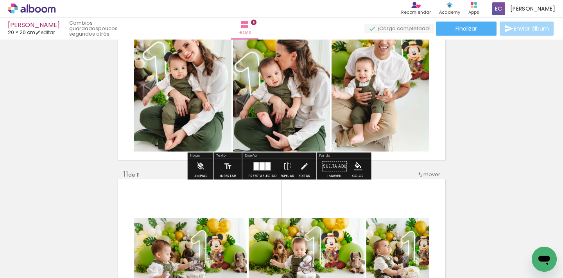
scroll to position [1696, 0]
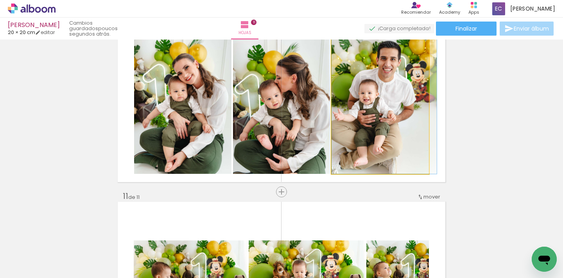
drag, startPoint x: 357, startPoint y: 127, endPoint x: 389, endPoint y: 126, distance: 32.5
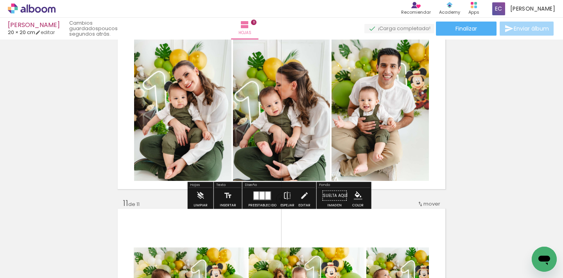
scroll to position [1682, 0]
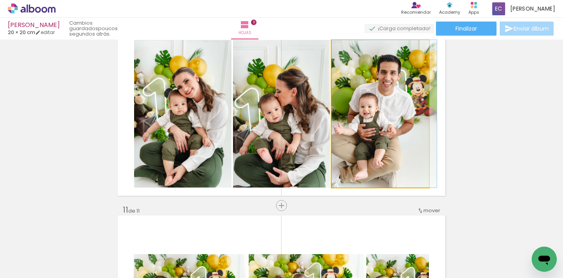
click at [357, 137] on quentale-photo at bounding box center [380, 114] width 97 height 148
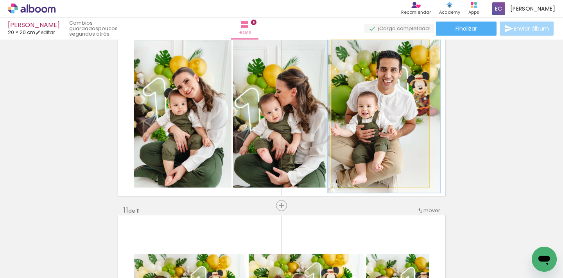
type paper-slider "107"
click at [353, 51] on div at bounding box center [352, 48] width 13 height 13
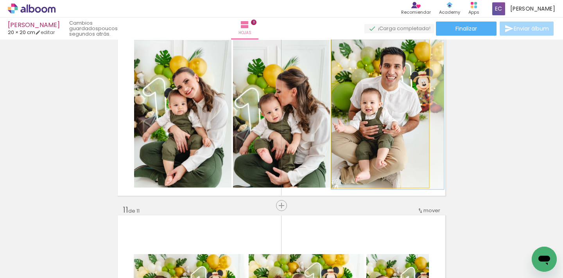
drag, startPoint x: 383, startPoint y: 135, endPoint x: 397, endPoint y: 131, distance: 14.9
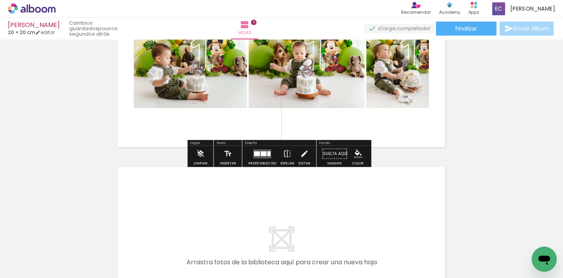
scroll to position [1892, 0]
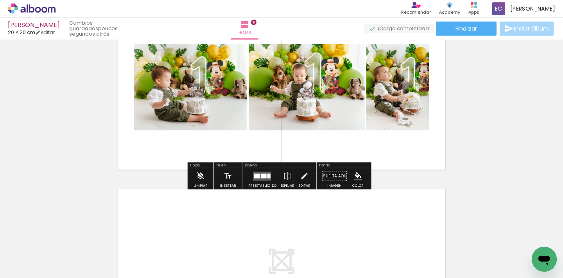
drag, startPoint x: 259, startPoint y: 175, endPoint x: 265, endPoint y: 175, distance: 5.9
click at [261, 175] on div at bounding box center [264, 175] width 6 height 5
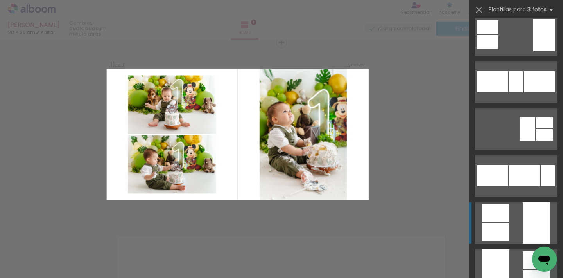
scroll to position [920, 0]
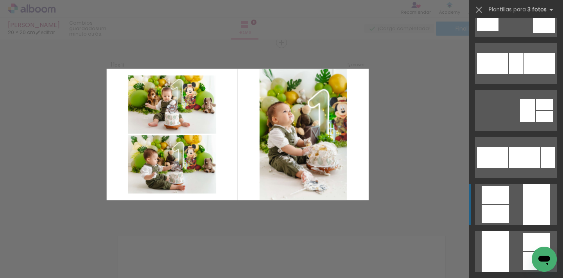
click at [506, 211] on div at bounding box center [495, 214] width 27 height 18
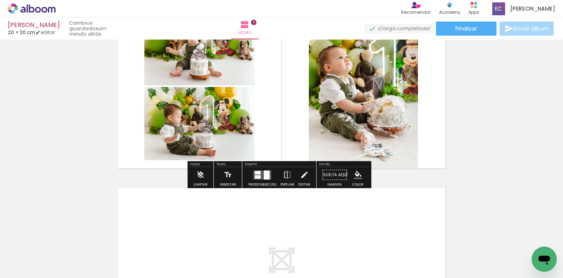
scroll to position [1903, 0]
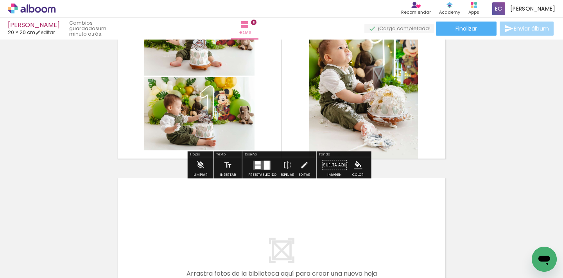
click at [528, 244] on div at bounding box center [523, 251] width 28 height 39
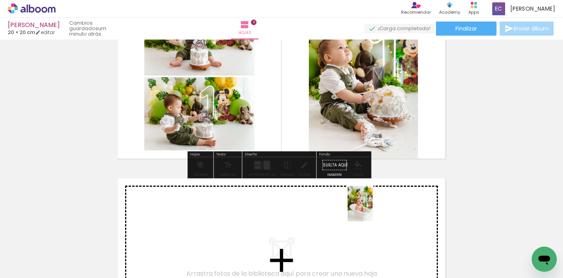
drag, startPoint x: 528, startPoint y: 244, endPoint x: 371, endPoint y: 209, distance: 160.3
click at [371, 209] on quentale-workspace at bounding box center [281, 139] width 563 height 278
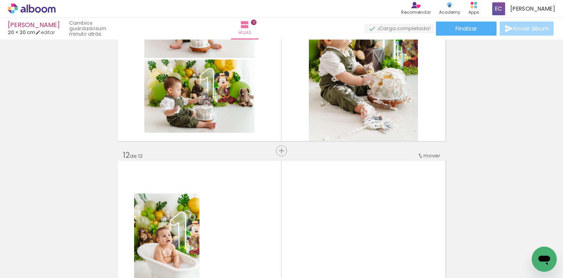
scroll to position [1928, 0]
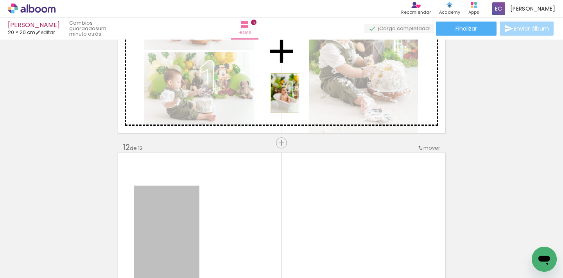
drag, startPoint x: 179, startPoint y: 209, endPoint x: 281, endPoint y: 93, distance: 154.7
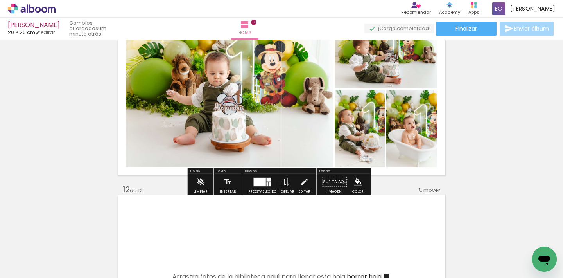
scroll to position [1864, 0]
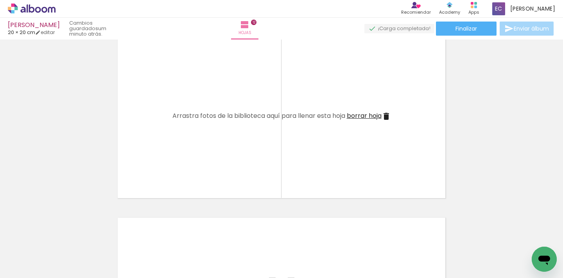
click at [375, 117] on span "borrar hoja" at bounding box center [364, 115] width 35 height 9
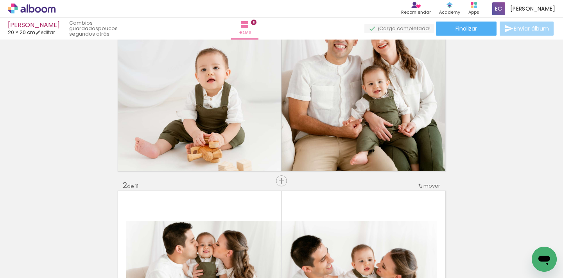
scroll to position [0, 0]
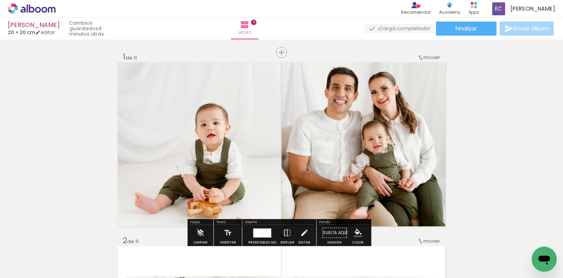
scroll to position [0, 818]
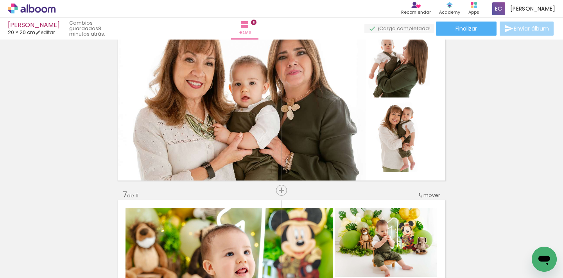
scroll to position [877, 0]
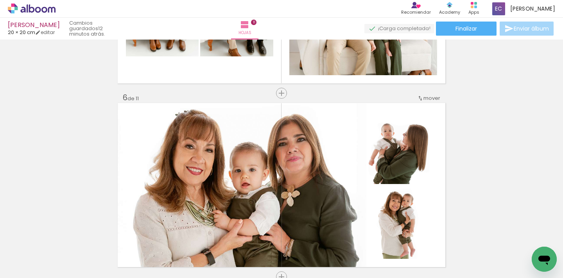
scroll to position [0, 818]
